Goal: Obtain resource: Obtain resource

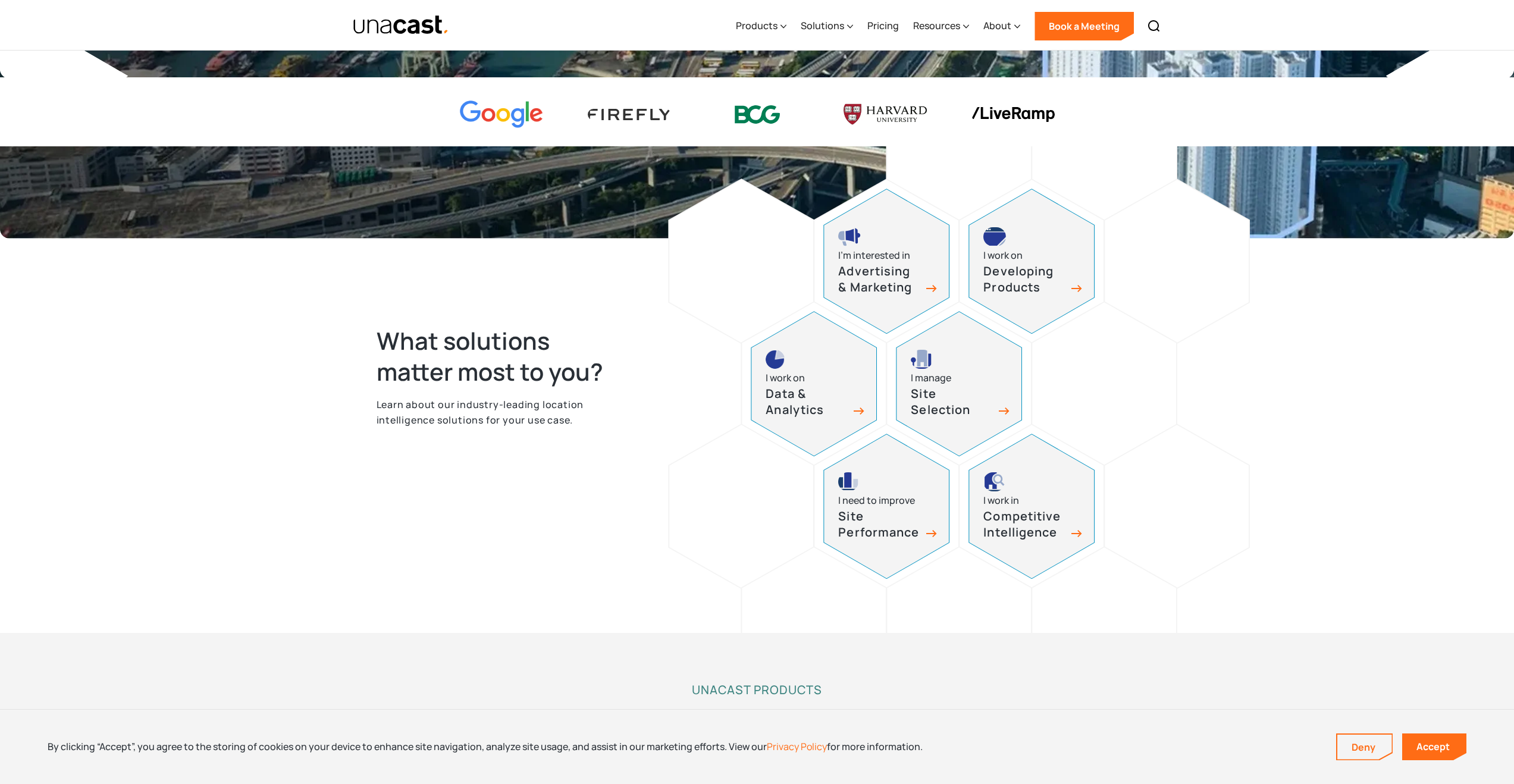
scroll to position [484, 0]
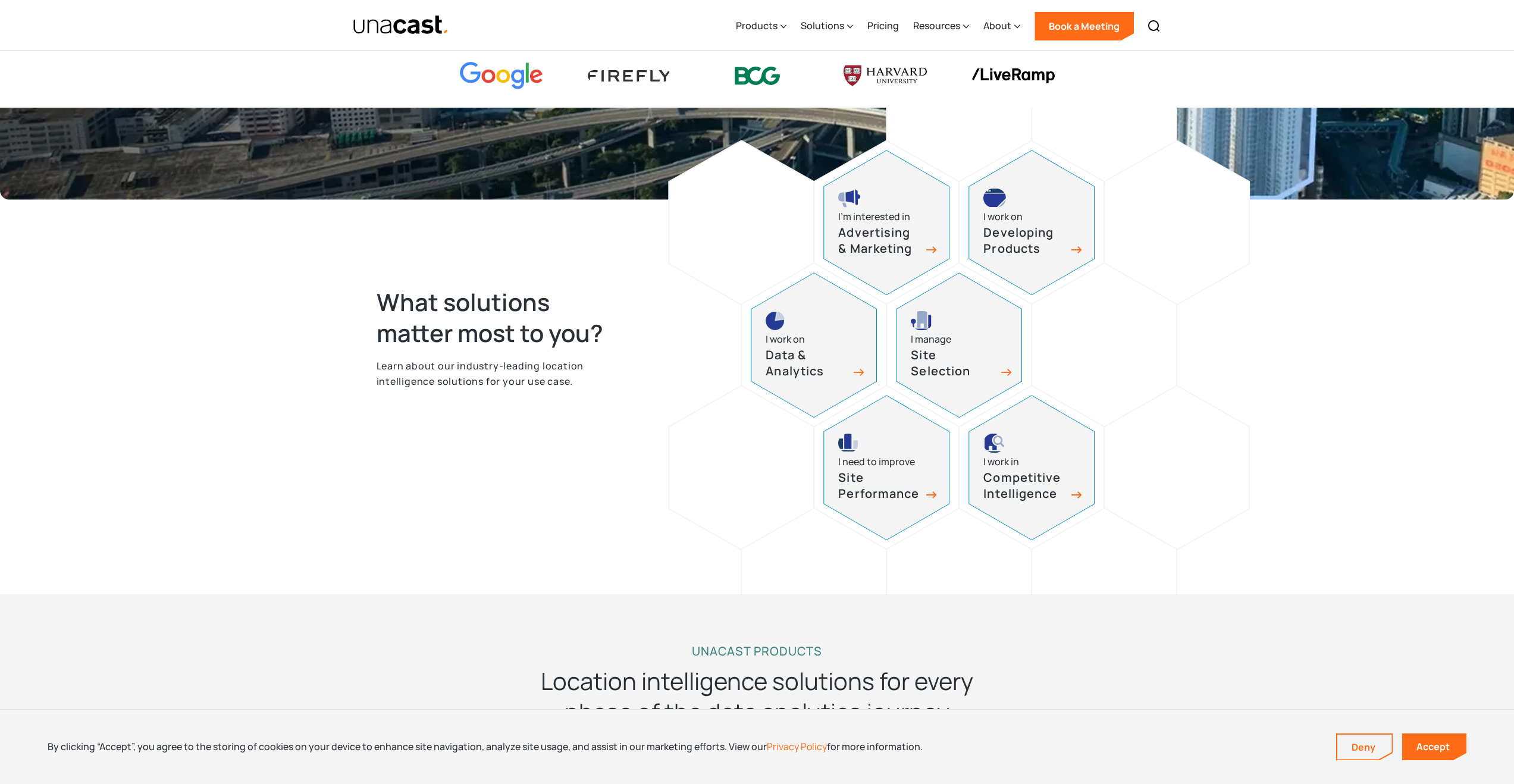
click at [925, 351] on h3 "Site Selection" at bounding box center [952, 363] width 84 height 32
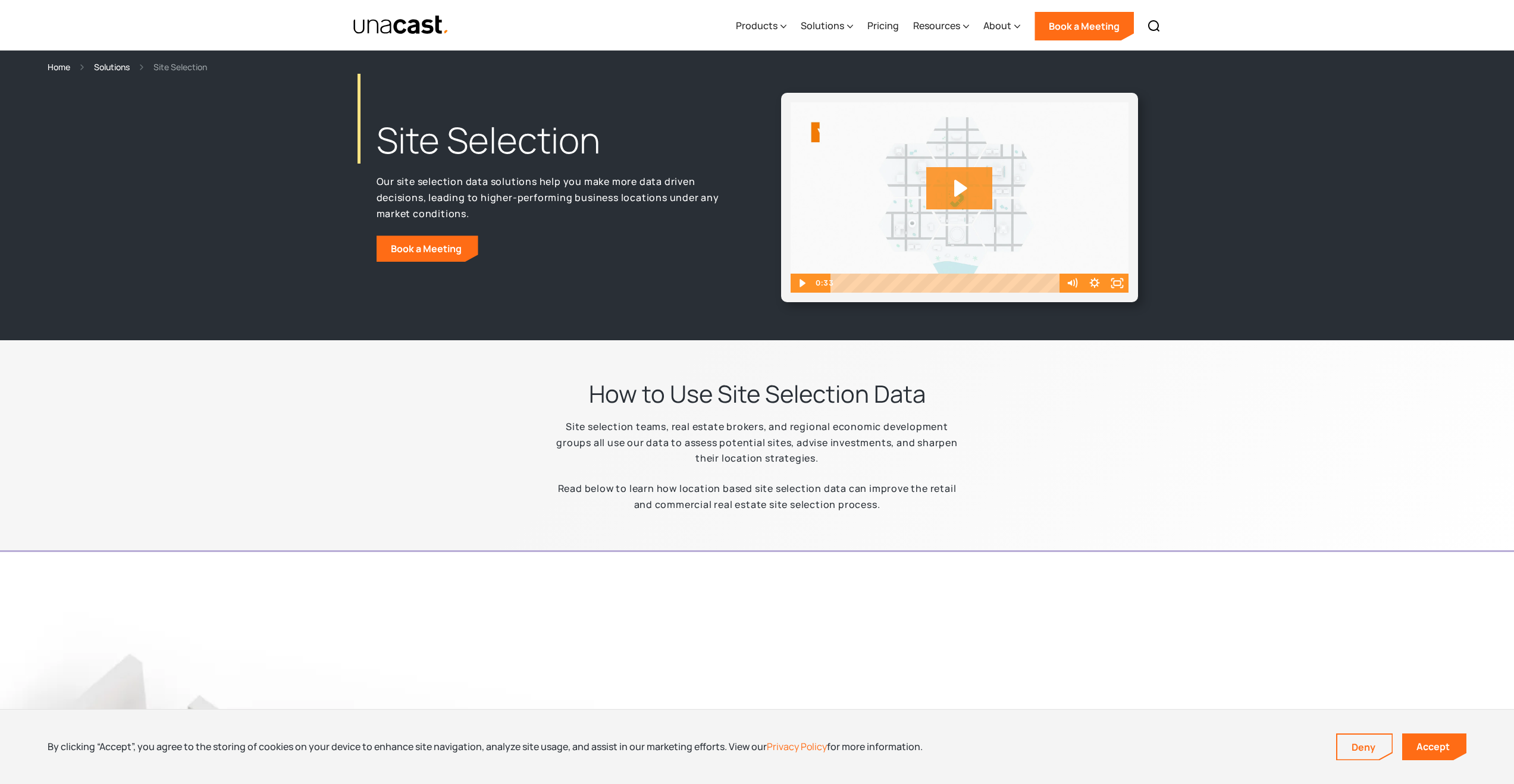
click at [958, 183] on icon "Play Video: Unacast - Our Datasets (Featured on the Site Selection Page)" at bounding box center [960, 188] width 13 height 18
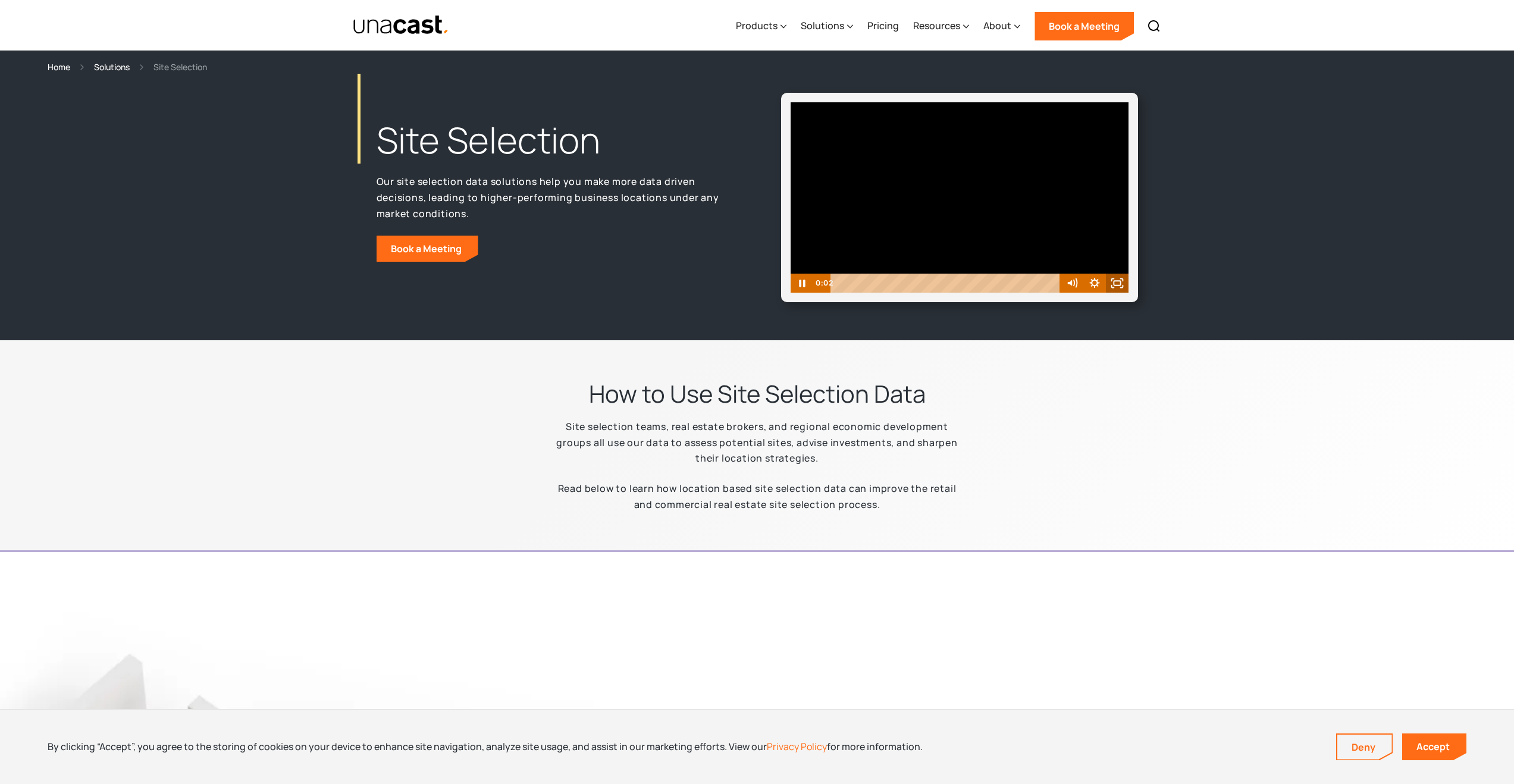
click at [1112, 283] on icon "Fullscreen" at bounding box center [1117, 283] width 23 height 19
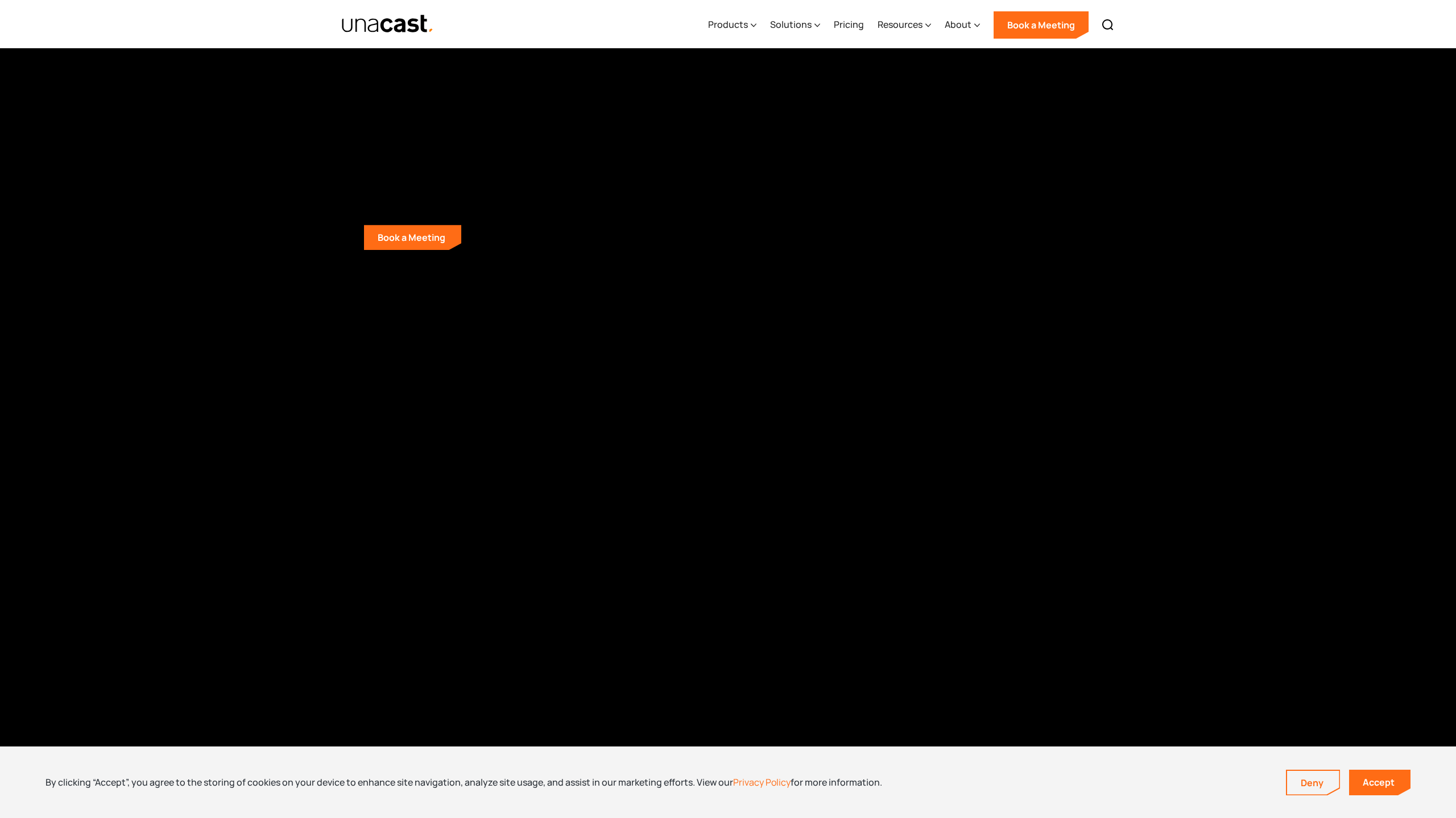
click at [791, 406] on div at bounding box center [728, 409] width 1456 height 818
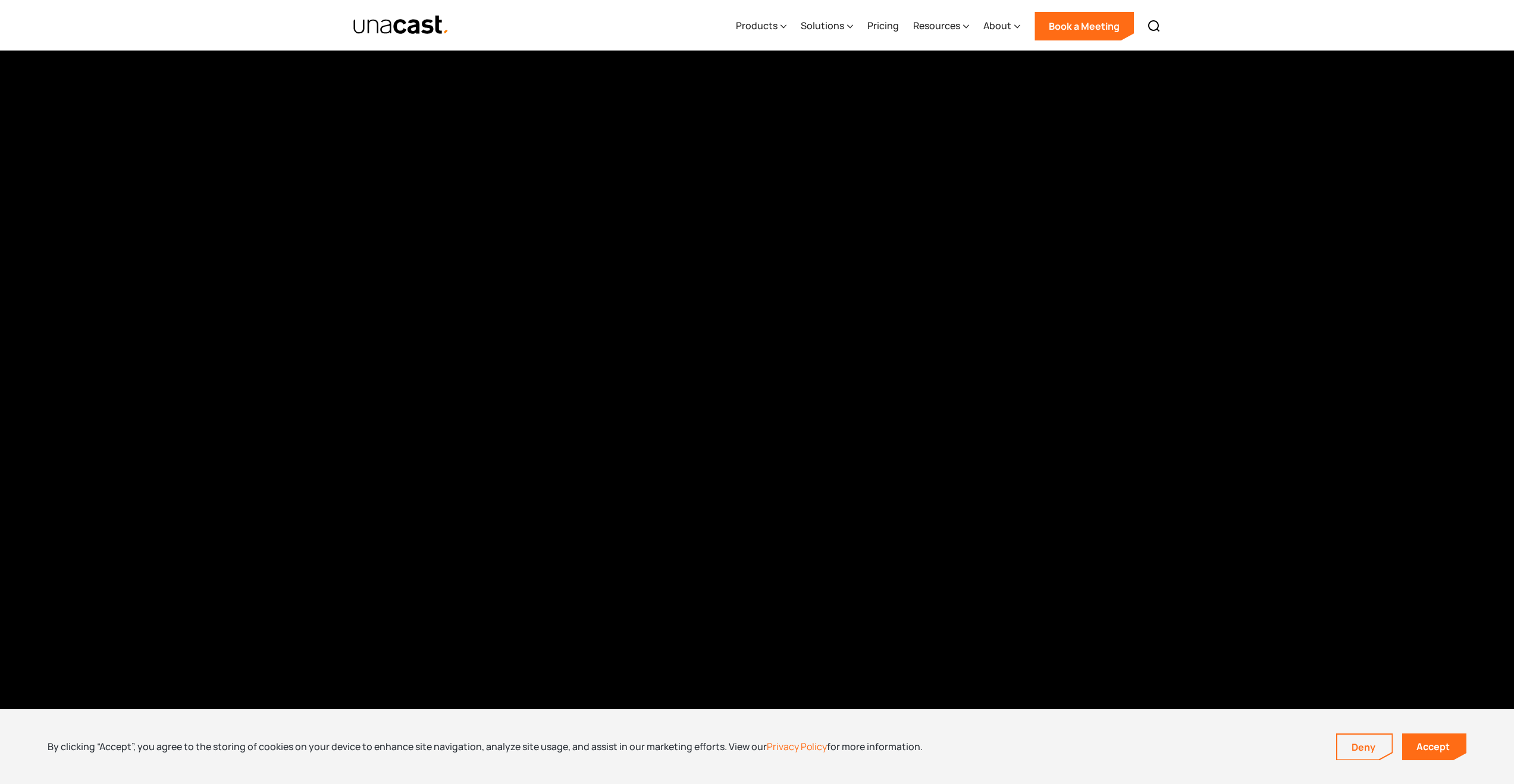
scroll to position [1278, 0]
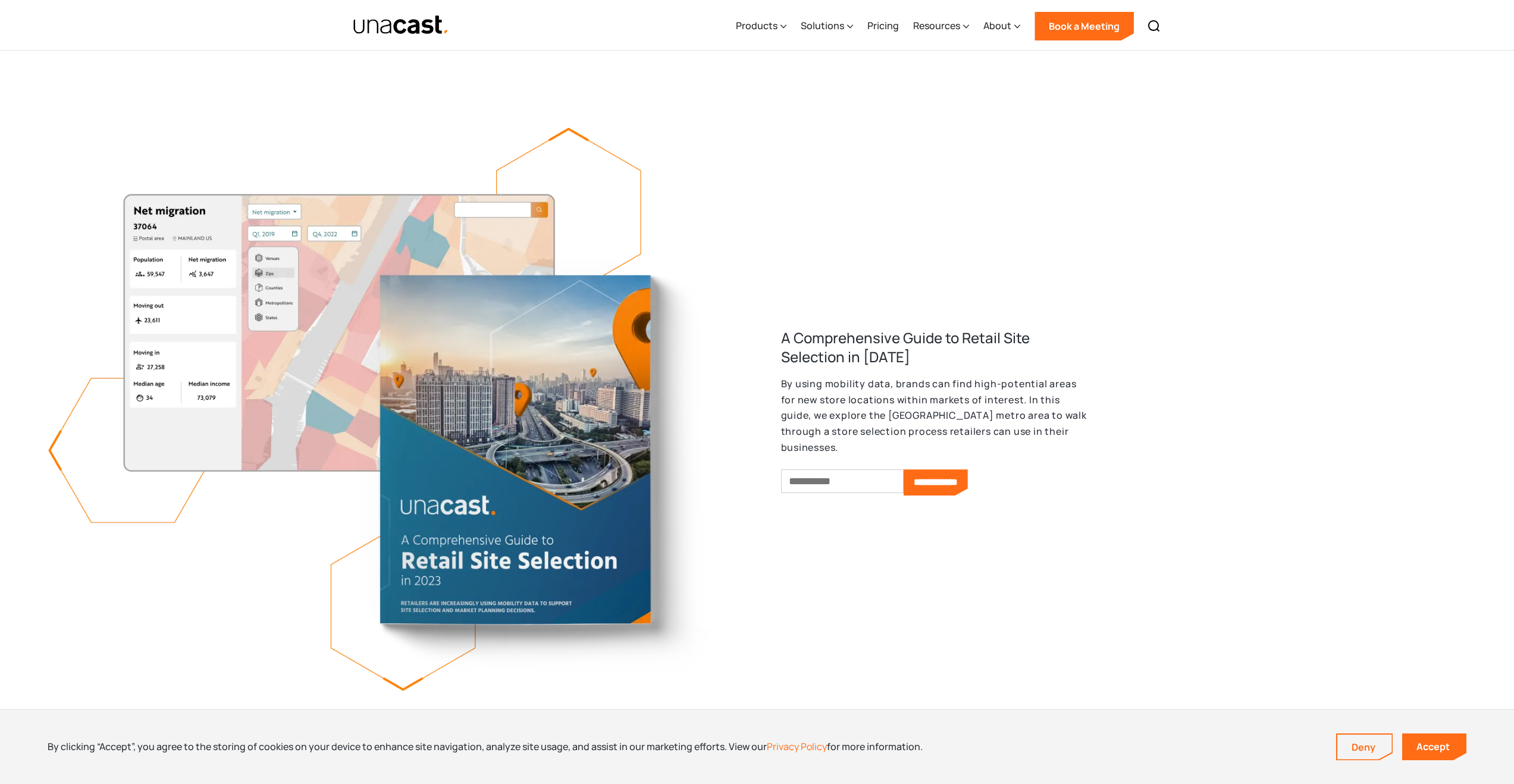
click at [851, 476] on input "Email *" at bounding box center [842, 480] width 122 height 24
type input "**********"
drag, startPoint x: 946, startPoint y: 473, endPoint x: 954, endPoint y: 493, distance: 21.5
click at [947, 473] on input "**********" at bounding box center [936, 482] width 64 height 26
click at [1421, 744] on link "Accept" at bounding box center [1434, 746] width 64 height 26
